Goal: Task Accomplishment & Management: Manage account settings

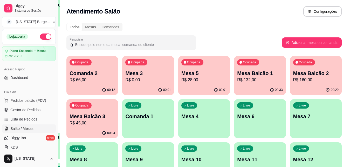
click at [90, 121] on p "R$ 45,00" at bounding box center [91, 123] width 45 height 6
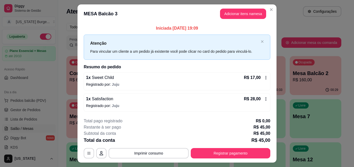
click at [264, 76] on icon at bounding box center [266, 77] width 4 height 4
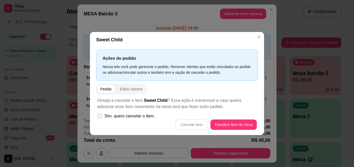
click at [99, 114] on span at bounding box center [99, 115] width 5 height 5
click at [99, 117] on input "Sim, quero cancelar o item." at bounding box center [98, 118] width 3 height 3
checkbox input "true"
click at [184, 124] on button "Cancelar item" at bounding box center [191, 124] width 31 height 10
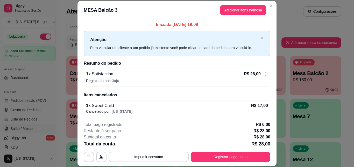
click at [264, 72] on icon at bounding box center [266, 74] width 4 height 4
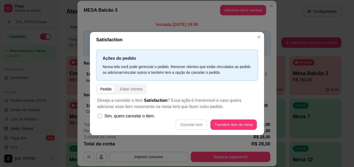
click at [98, 115] on icon at bounding box center [100, 115] width 4 height 3
click at [98, 117] on input "Sim, quero cancelar o item." at bounding box center [98, 118] width 3 height 3
checkbox input "true"
click at [186, 122] on button "Cancelar item" at bounding box center [191, 124] width 32 height 10
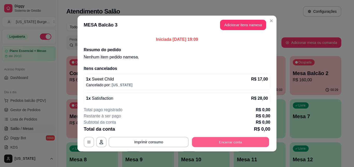
click at [211, 142] on button "Encerrar conta" at bounding box center [230, 142] width 77 height 10
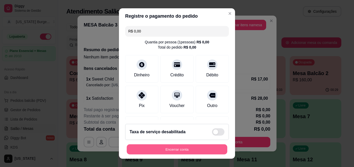
click at [192, 147] on button "Encerrar conta" at bounding box center [177, 149] width 101 height 10
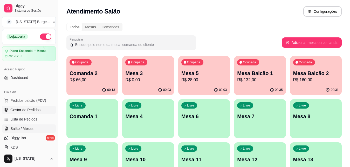
click at [20, 109] on span "Gestor de Pedidos" at bounding box center [25, 109] width 30 height 5
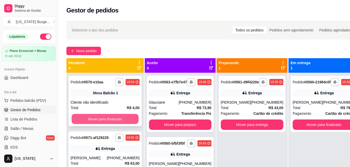
click at [108, 116] on button "Mover para finalizado" at bounding box center [105, 119] width 67 height 10
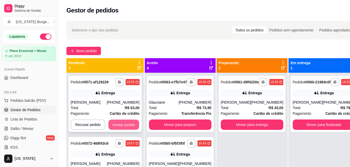
click at [114, 125] on button "Aceitar pedido" at bounding box center [123, 124] width 31 height 10
click at [117, 125] on button "Aceitar pedido" at bounding box center [124, 124] width 32 height 10
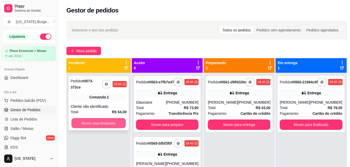
click at [118, 118] on button "Mover para finalizado" at bounding box center [98, 123] width 54 height 10
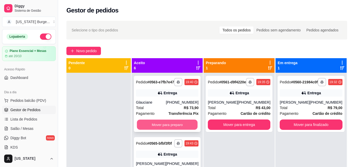
click at [165, 126] on button "Mover para preparo" at bounding box center [167, 124] width 61 height 10
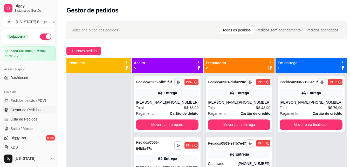
click at [165, 126] on button "Mover para preparo" at bounding box center [167, 124] width 62 height 10
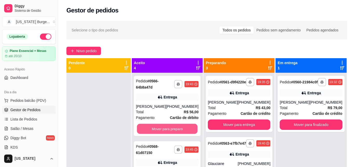
click at [165, 126] on button "Mover para preparo" at bounding box center [167, 129] width 61 height 10
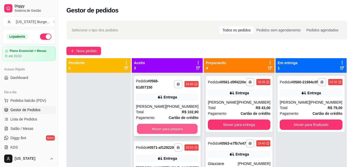
click at [175, 128] on button "Mover para preparo" at bounding box center [167, 129] width 61 height 10
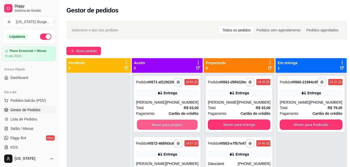
click at [175, 128] on button "Mover para preparo" at bounding box center [167, 124] width 61 height 10
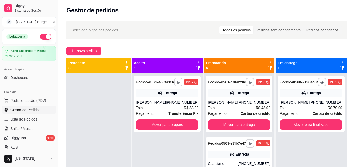
click at [175, 128] on button "Mover para preparo" at bounding box center [167, 124] width 62 height 10
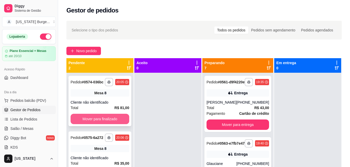
click at [112, 119] on button "Mover para finalizado" at bounding box center [100, 119] width 59 height 10
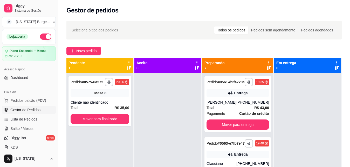
click at [112, 119] on button "Mover para finalizado" at bounding box center [100, 119] width 59 height 10
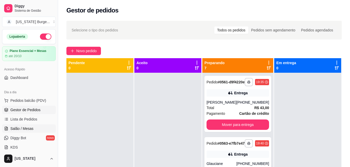
click at [19, 129] on span "Salão / Mesas" at bounding box center [21, 128] width 23 height 5
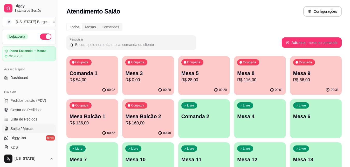
click at [253, 70] on p "Mesa 8" at bounding box center [259, 72] width 45 height 7
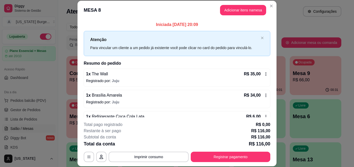
click at [264, 97] on icon at bounding box center [266, 95] width 4 height 4
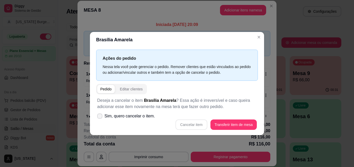
click at [98, 115] on icon at bounding box center [100, 115] width 4 height 3
click at [98, 117] on input "Sim, quero cancelar o item." at bounding box center [98, 118] width 3 height 3
checkbox input "true"
click at [196, 126] on button "Cancelar item" at bounding box center [191, 124] width 31 height 10
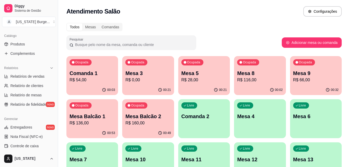
scroll to position [99, 0]
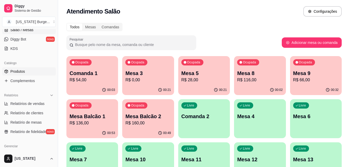
click at [24, 72] on span "Produtos" at bounding box center [17, 71] width 15 height 5
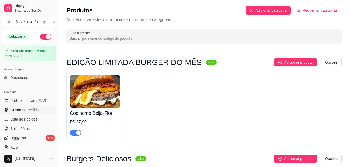
click at [31, 108] on span "Gestor de Pedidos" at bounding box center [25, 109] width 30 height 5
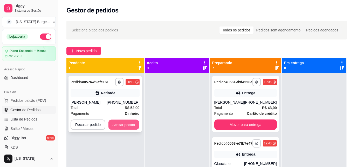
click at [123, 123] on button "Aceitar pedido" at bounding box center [123, 124] width 31 height 10
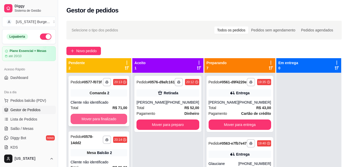
click at [82, 117] on button "Mover para finalizado" at bounding box center [99, 119] width 57 height 10
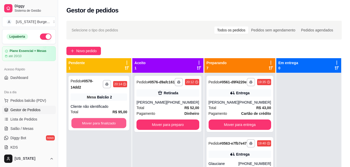
click at [82, 118] on button "Mover para finalizado" at bounding box center [98, 123] width 55 height 10
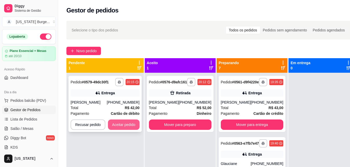
click at [125, 124] on button "Aceitar pedido" at bounding box center [124, 124] width 32 height 10
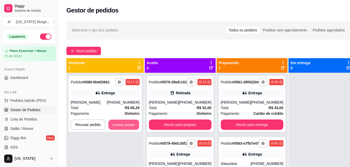
click at [125, 124] on button "Aceitar pedido" at bounding box center [123, 124] width 31 height 10
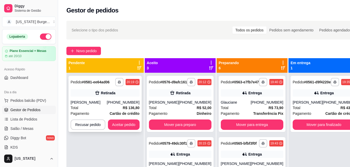
click at [126, 124] on button "Aceitar pedido" at bounding box center [124, 124] width 32 height 10
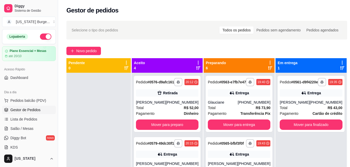
drag, startPoint x: 126, startPoint y: 124, endPoint x: 101, endPoint y: 113, distance: 26.8
drag, startPoint x: 56, startPoint y: 68, endPoint x: 55, endPoint y: 79, distance: 11.5
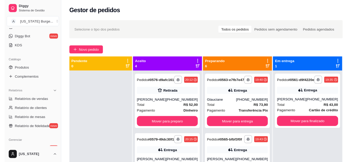
scroll to position [99, 0]
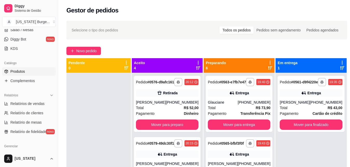
click at [20, 70] on span "Produtos" at bounding box center [17, 71] width 15 height 5
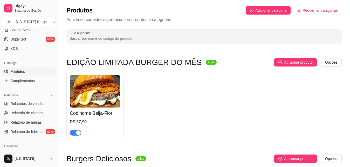
click at [73, 135] on span "button" at bounding box center [75, 133] width 11 height 6
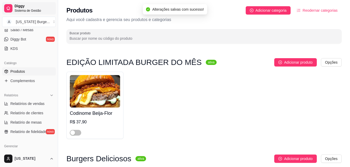
click at [20, 8] on span "Diggy" at bounding box center [34, 6] width 39 height 5
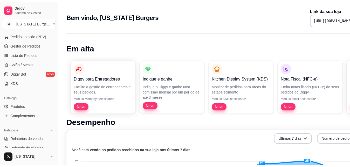
scroll to position [50, 0]
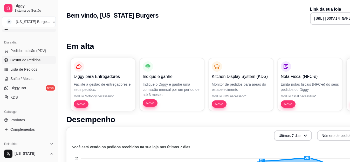
click at [33, 62] on span "Gestor de Pedidos" at bounding box center [25, 60] width 30 height 5
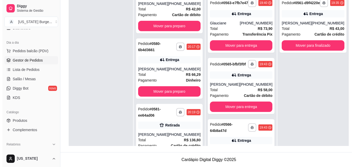
scroll to position [100, 0]
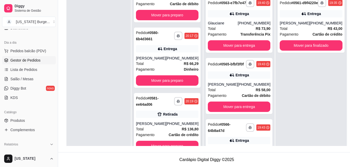
click at [147, 109] on div "**********" at bounding box center [167, 123] width 67 height 60
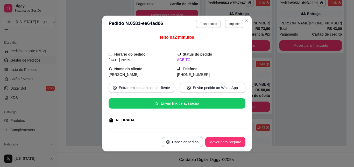
click at [207, 23] on button "Editar pedido" at bounding box center [208, 24] width 25 height 8
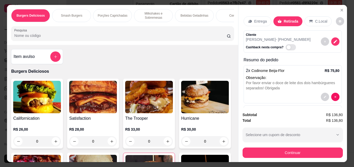
click at [109, 144] on div "0" at bounding box center [93, 141] width 48 height 10
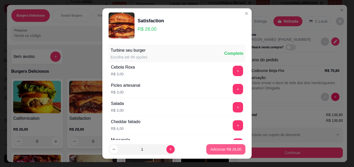
click at [217, 150] on p "Adicionar R$ 28,00" at bounding box center [225, 148] width 31 height 5
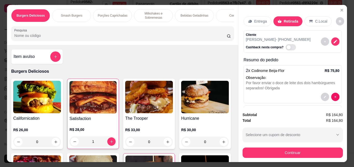
type input "1"
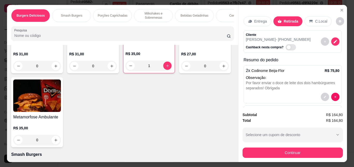
scroll to position [200, 0]
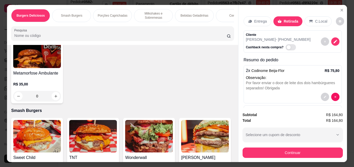
click at [125, 27] on div "1" at bounding box center [148, 22] width 47 height 10
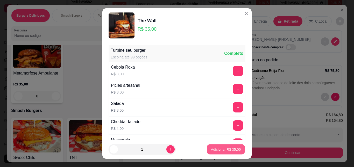
click at [212, 149] on p "Adicionar R$ 35,00" at bounding box center [226, 148] width 30 height 5
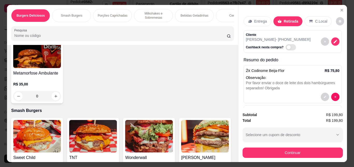
type input "2"
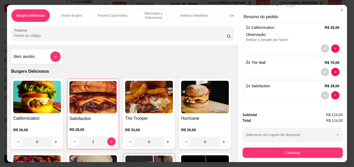
scroll to position [45, 0]
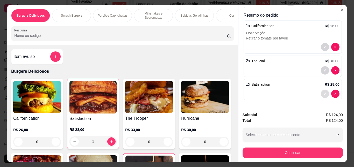
click at [321, 93] on button "decrease-product-quantity" at bounding box center [325, 93] width 8 height 8
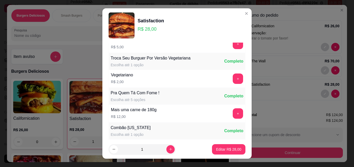
scroll to position [289, 0]
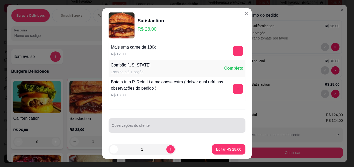
click at [187, 123] on div at bounding box center [177, 125] width 131 height 10
click at [127, 128] on input "Observações do cliente" at bounding box center [177, 127] width 131 height 5
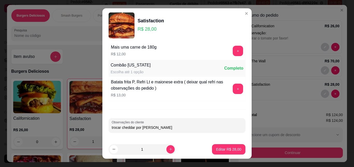
type input "trocar cheddar por [PERSON_NAME]"
click at [221, 148] on p "Editar R$ 28,00" at bounding box center [228, 148] width 24 height 5
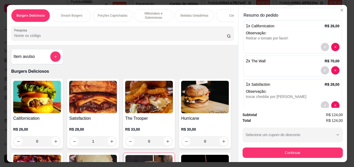
type input "0"
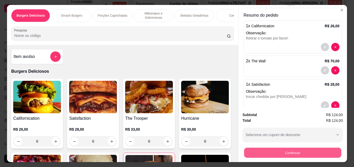
click at [276, 149] on button "Continuar" at bounding box center [292, 152] width 97 height 10
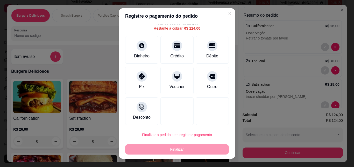
scroll to position [20, 0]
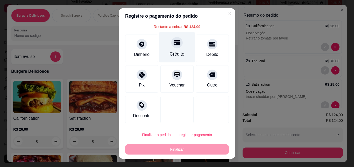
click at [171, 46] on div at bounding box center [176, 42] width 11 height 11
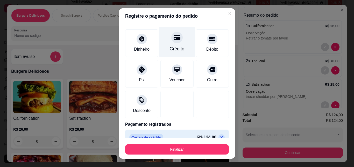
type input "R$ 0,00"
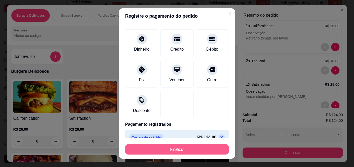
click at [180, 150] on button "Finalizar" at bounding box center [177, 149] width 104 height 10
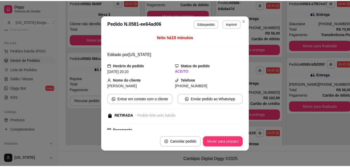
scroll to position [105, 0]
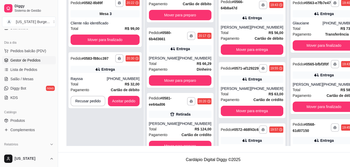
drag, startPoint x: 244, startPoint y: 20, endPoint x: 131, endPoint y: 59, distance: 118.9
click at [216, 59] on div "**********" at bounding box center [251, 77] width 71 height 167
click at [117, 100] on button "Aceitar pedido" at bounding box center [123, 101] width 31 height 10
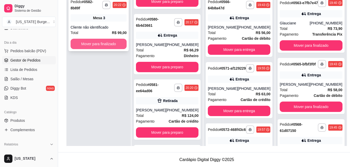
scroll to position [100, 0]
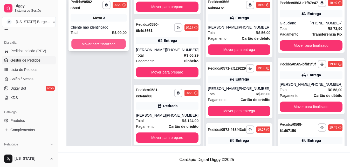
click at [119, 39] on button "Mover para finalizado" at bounding box center [98, 44] width 54 height 10
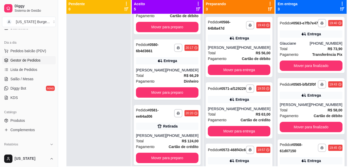
scroll to position [60, 0]
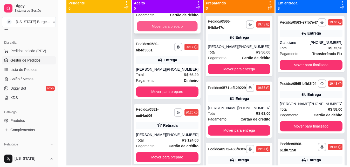
click at [177, 31] on button "Mover para preparo" at bounding box center [167, 26] width 61 height 10
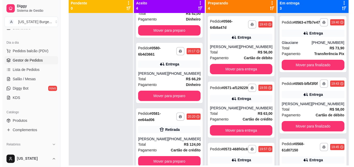
scroll to position [0, 0]
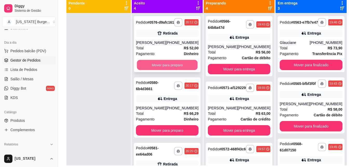
click at [164, 68] on button "Mover para preparo" at bounding box center [167, 65] width 61 height 10
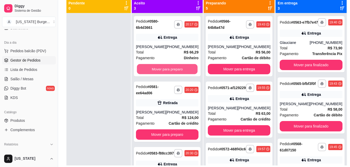
click at [163, 68] on button "Mover para preparo" at bounding box center [167, 69] width 61 height 10
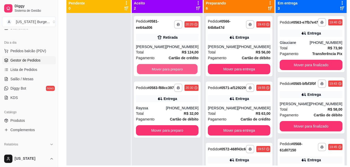
click at [163, 68] on button "Mover para preparo" at bounding box center [167, 69] width 61 height 10
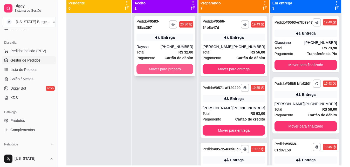
click at [163, 67] on button "Mover para preparo" at bounding box center [164, 69] width 57 height 10
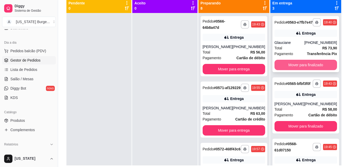
click at [319, 70] on button "Mover para finalizado" at bounding box center [305, 65] width 62 height 10
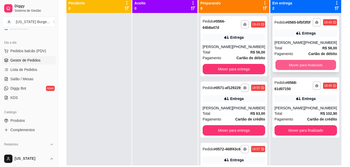
click at [319, 69] on button "Mover para finalizado" at bounding box center [305, 65] width 61 height 10
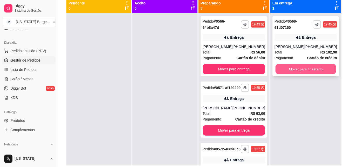
click at [318, 66] on button "Mover para finalizado" at bounding box center [305, 69] width 61 height 10
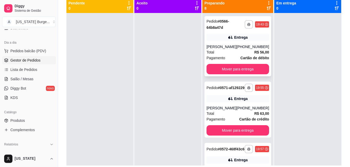
click at [224, 48] on div "[PERSON_NAME]" at bounding box center [221, 46] width 30 height 5
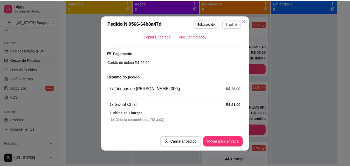
scroll to position [122, 0]
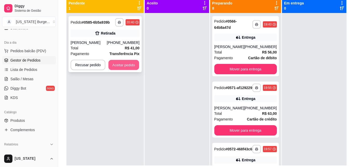
click at [121, 60] on button "Aceitar pedido" at bounding box center [123, 65] width 31 height 10
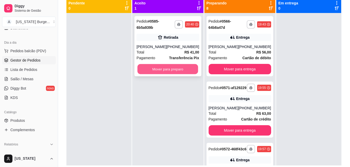
click at [172, 68] on button "Mover para preparo" at bounding box center [167, 69] width 61 height 10
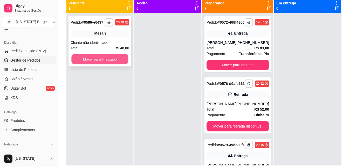
click at [93, 57] on button "Mover para finalizado" at bounding box center [99, 59] width 57 height 10
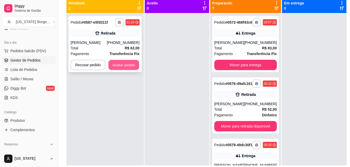
click at [122, 66] on button "Aceitar pedido" at bounding box center [123, 65] width 31 height 10
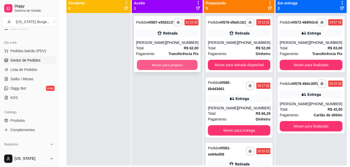
click at [170, 70] on button "Mover para preparo" at bounding box center [167, 65] width 61 height 10
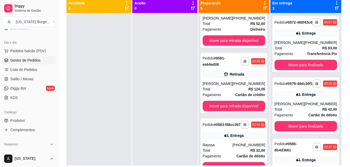
scroll to position [25, 0]
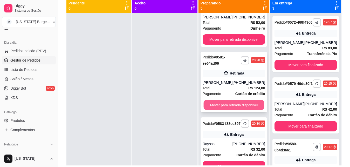
click at [230, 108] on button "Mover para retirada disponível" at bounding box center [233, 105] width 61 height 10
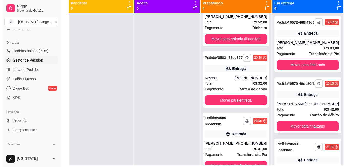
scroll to position [0, 0]
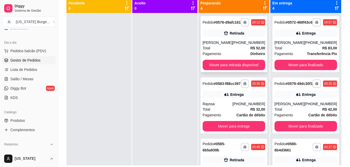
click at [209, 37] on div "Retirada" at bounding box center [233, 33] width 62 height 7
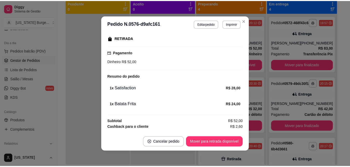
scroll to position [87, 0]
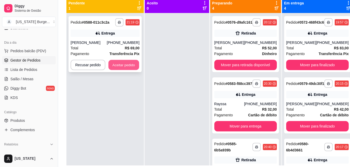
click at [129, 67] on button "Aceitar pedido" at bounding box center [123, 65] width 31 height 10
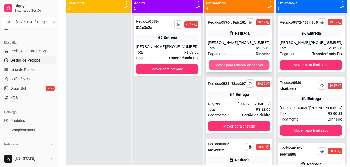
click at [224, 67] on button "Mover para retirada disponível" at bounding box center [239, 65] width 61 height 10
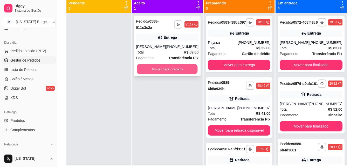
click at [168, 71] on button "Mover para preparo" at bounding box center [167, 69] width 61 height 10
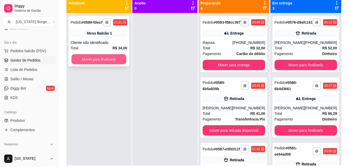
click at [108, 59] on button "Mover para finalizado" at bounding box center [98, 59] width 55 height 10
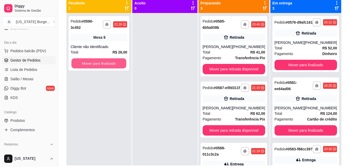
click at [108, 59] on button "Mover para finalizado" at bounding box center [98, 63] width 55 height 10
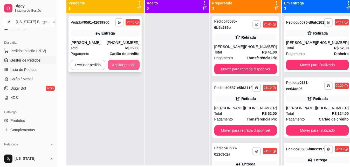
click at [120, 61] on button "Aceitar pedido" at bounding box center [124, 65] width 32 height 10
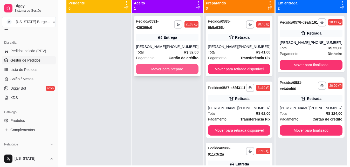
click at [152, 68] on button "Mover para preparo" at bounding box center [167, 69] width 62 height 10
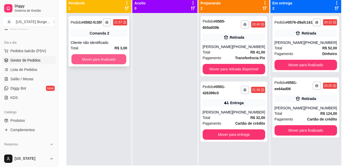
click at [115, 61] on button "Mover para finalizado" at bounding box center [98, 59] width 55 height 10
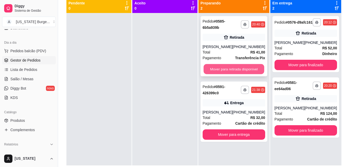
click at [237, 70] on button "Mover para retirada disponível" at bounding box center [233, 69] width 61 height 10
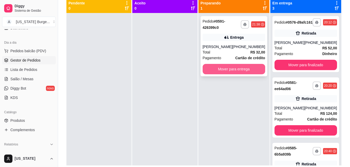
click at [235, 66] on button "Mover para entrega" at bounding box center [233, 69] width 62 height 10
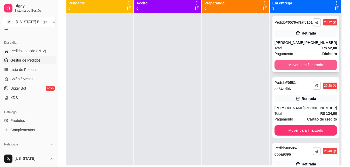
click at [292, 70] on button "Mover para finalizado" at bounding box center [305, 65] width 62 height 10
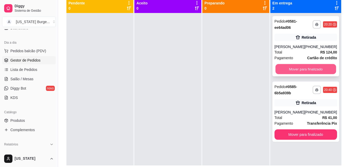
click at [293, 71] on button "Mover para finalizado" at bounding box center [305, 69] width 61 height 10
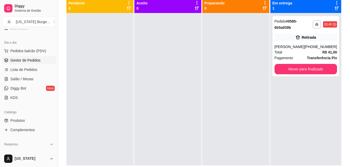
click at [293, 71] on button "Mover para finalizado" at bounding box center [305, 69] width 62 height 10
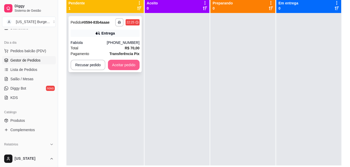
click at [126, 64] on button "Aceitar pedido" at bounding box center [124, 65] width 32 height 10
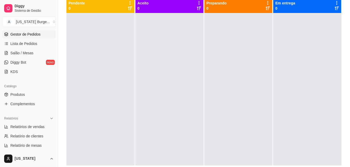
click at [56, 83] on button "Toggle Sidebar" at bounding box center [58, 83] width 4 height 167
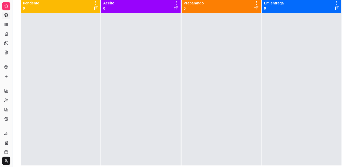
scroll to position [25, 0]
click at [12, 26] on button "Toggle Sidebar" at bounding box center [12, 83] width 4 height 167
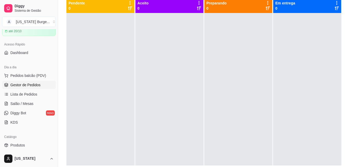
click at [25, 86] on span "Gestor de Pedidos" at bounding box center [25, 84] width 30 height 5
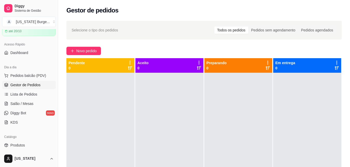
scroll to position [0, 0]
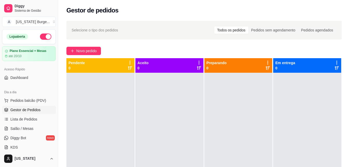
click at [42, 36] on button "button" at bounding box center [45, 36] width 11 height 6
